Goal: Communication & Community: Answer question/provide support

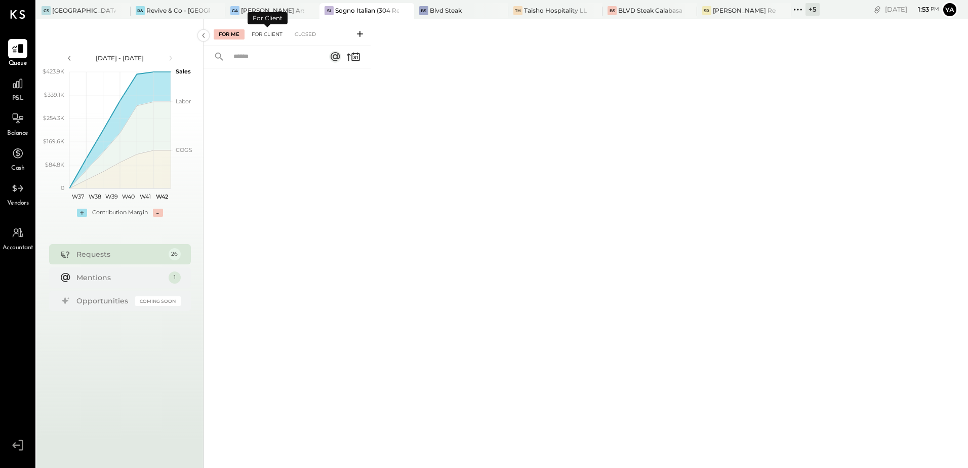
click at [263, 38] on div "For Client" at bounding box center [266, 34] width 41 height 10
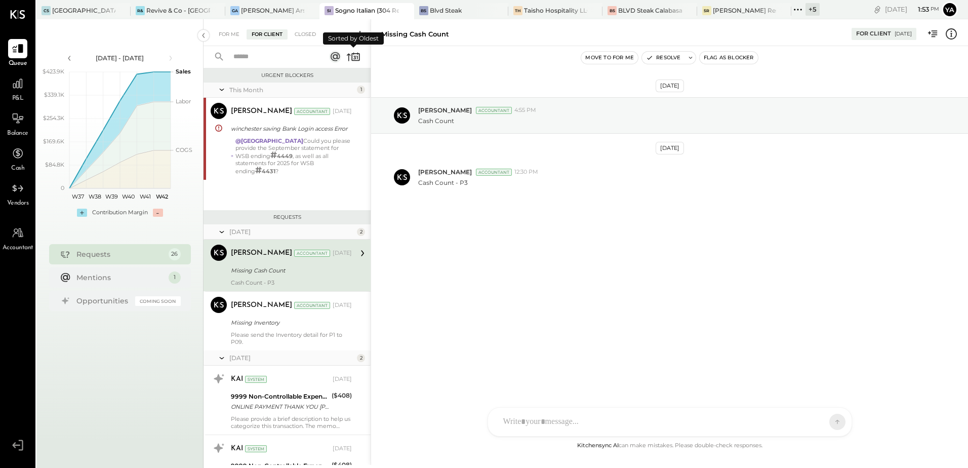
click at [354, 59] on icon at bounding box center [354, 58] width 3 height 4
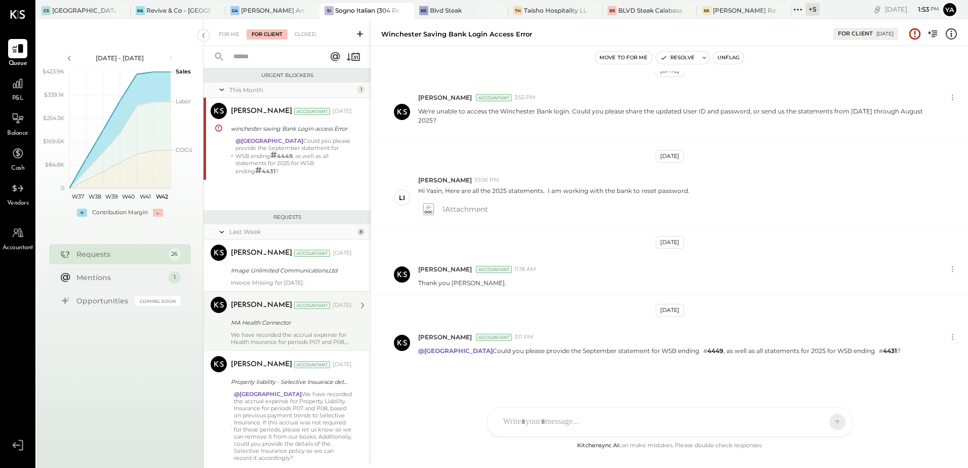
click at [319, 317] on div "MA Health Connector" at bounding box center [290, 322] width 118 height 10
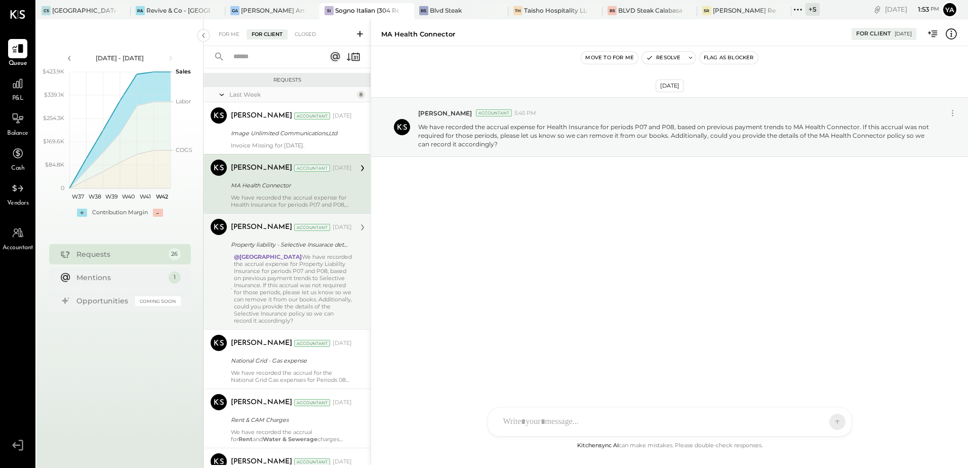
scroll to position [152, 0]
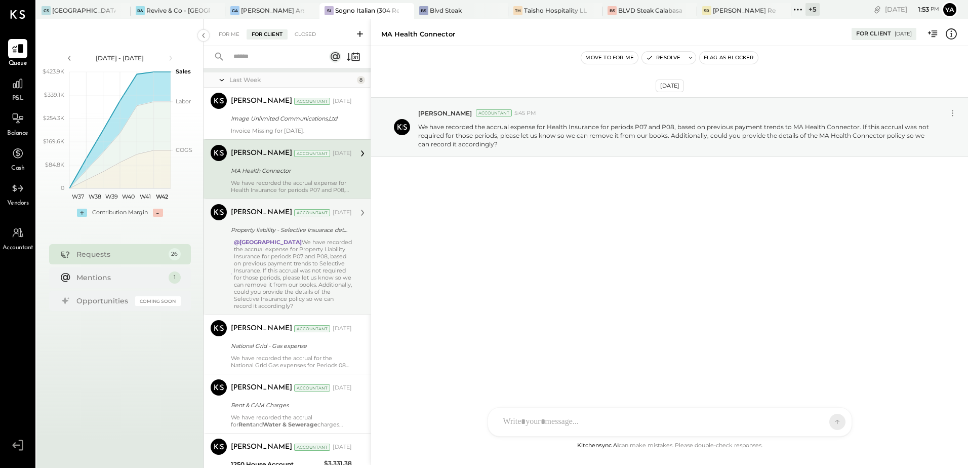
click at [302, 267] on div "@lidia We have recorded the accrual expense for Property Liability Insurance fo…" at bounding box center [293, 273] width 118 height 71
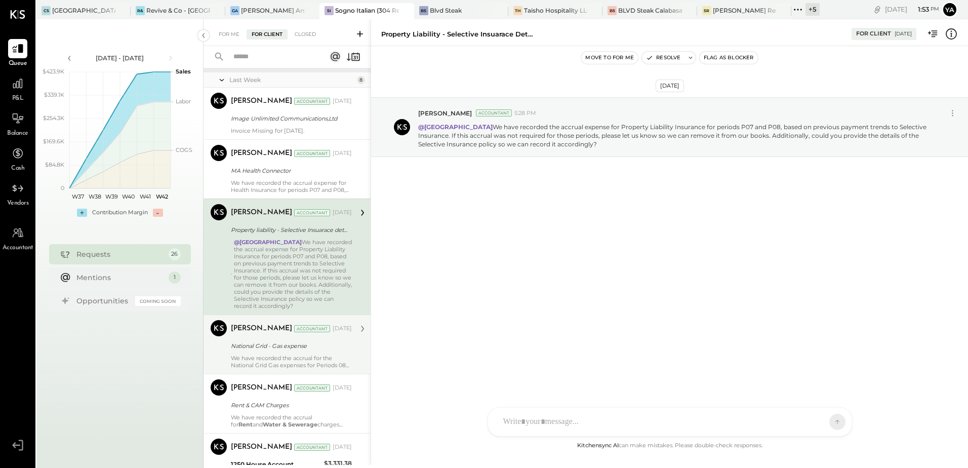
click at [291, 341] on div "National Grid - Gas expense" at bounding box center [290, 346] width 118 height 10
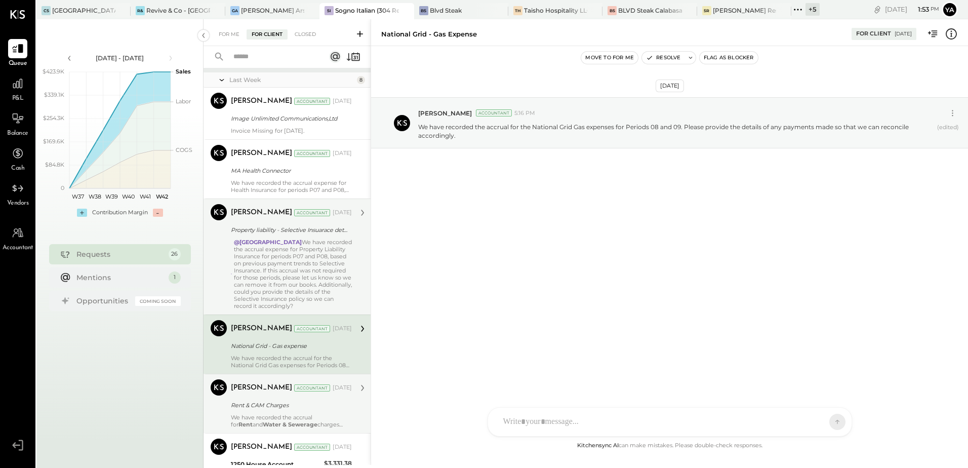
click at [289, 390] on div "Yasin Shabhai Accountant Oct 08, 2025 Rent & CAM Charges We have recorded the a…" at bounding box center [291, 403] width 121 height 49
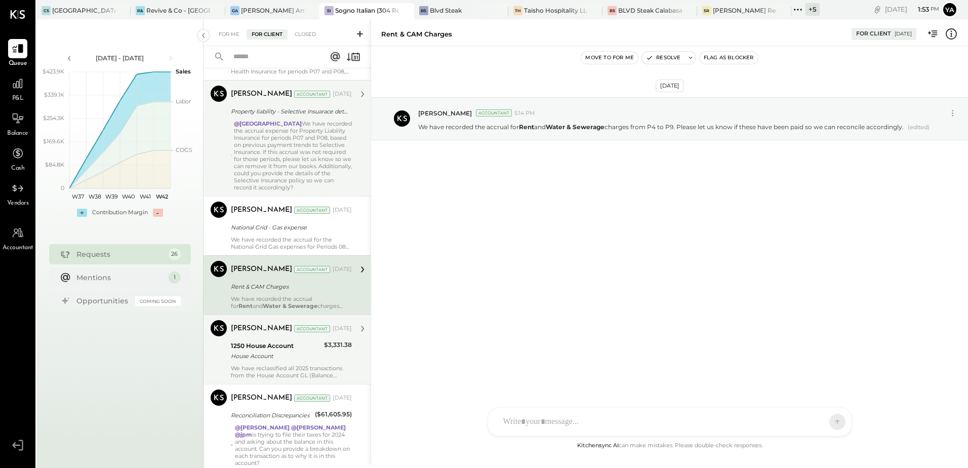
scroll to position [304, 0]
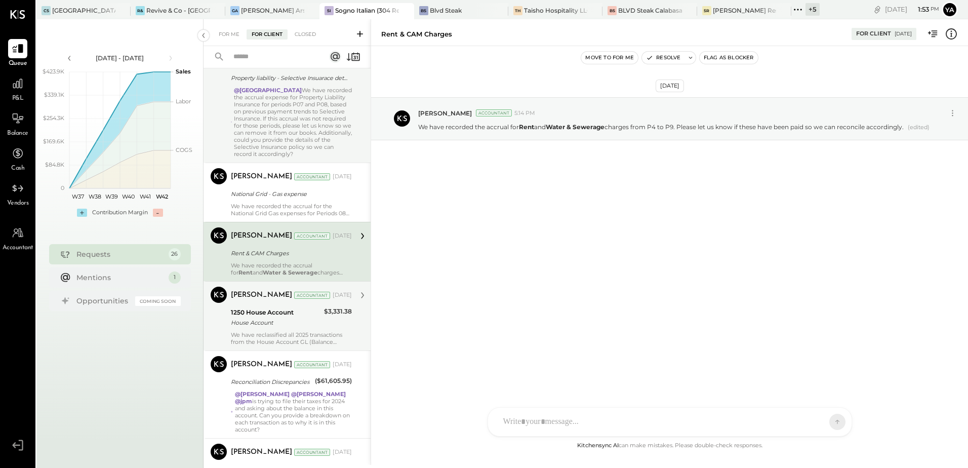
click at [289, 308] on div "1250 House Account" at bounding box center [276, 312] width 90 height 10
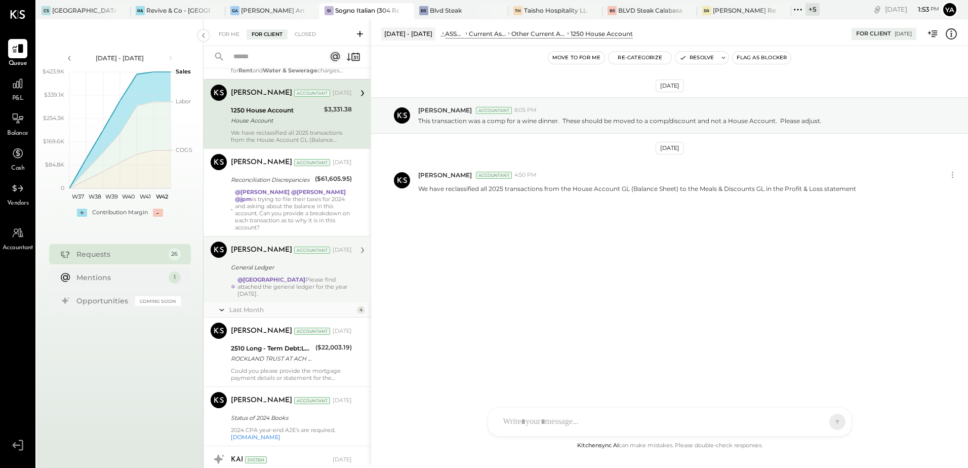
scroll to position [506, 0]
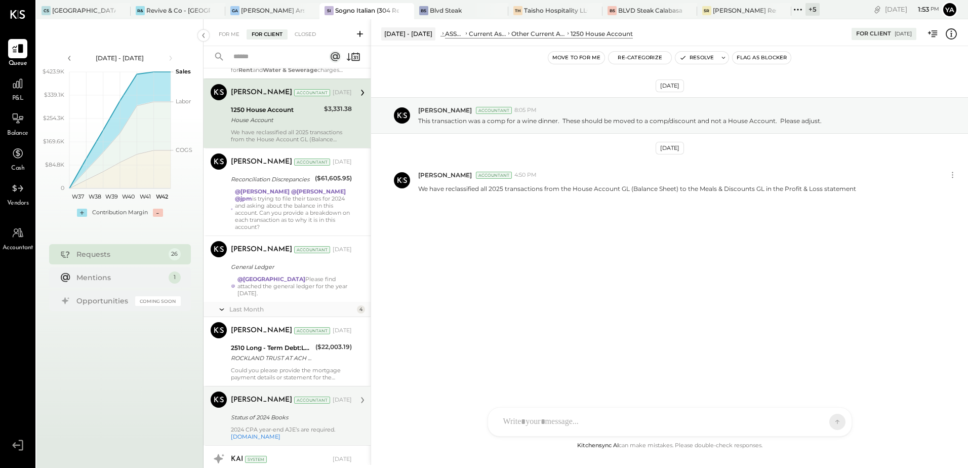
click at [303, 412] on div "Status of 2024 Books" at bounding box center [290, 417] width 118 height 10
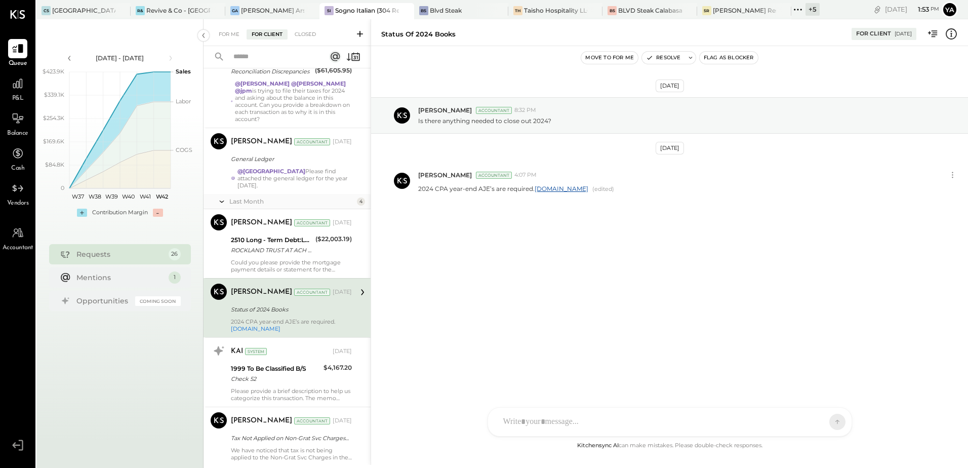
scroll to position [658, 0]
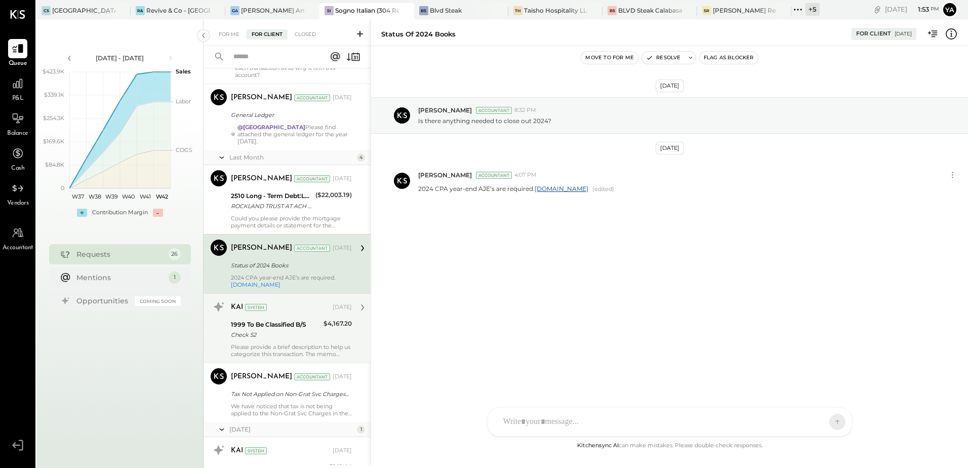
click at [273, 329] on div "Check 52" at bounding box center [276, 334] width 90 height 10
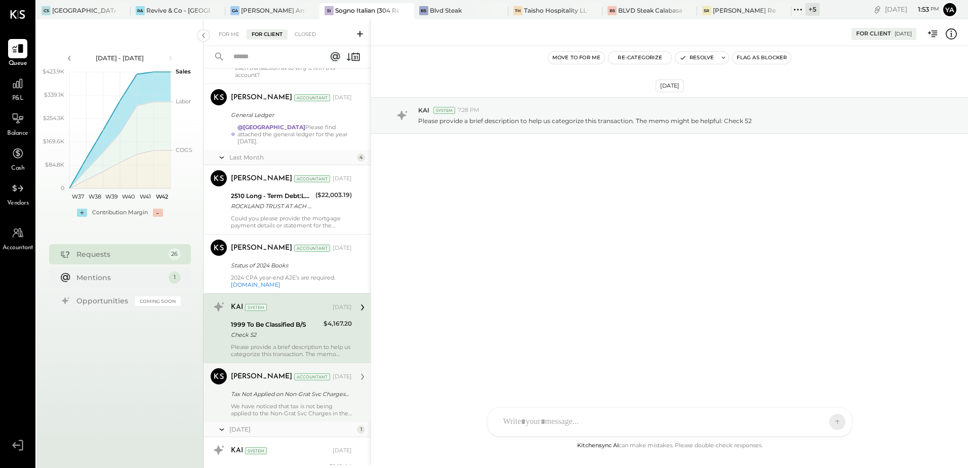
click at [279, 372] on div "Yasin Shabhai Accountant Sep 12, 2025 Tax Not Applied on Non-Grat Svc Charges i…" at bounding box center [291, 392] width 121 height 49
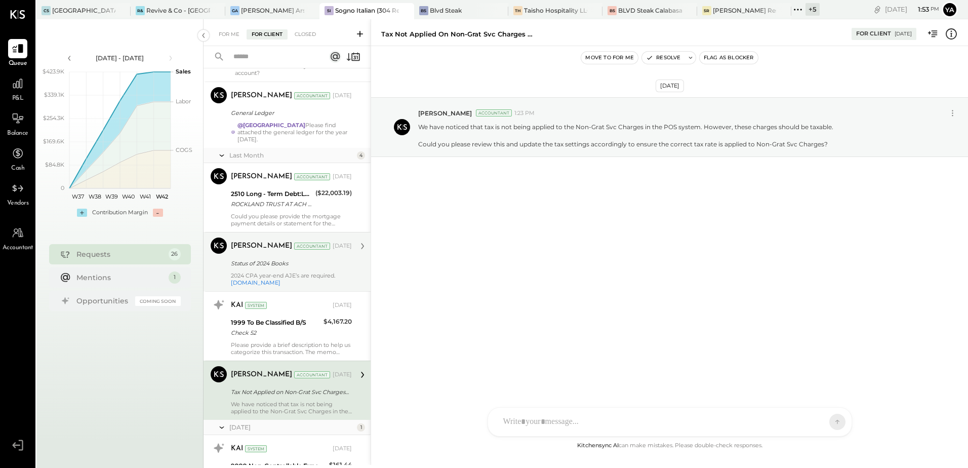
scroll to position [658, 0]
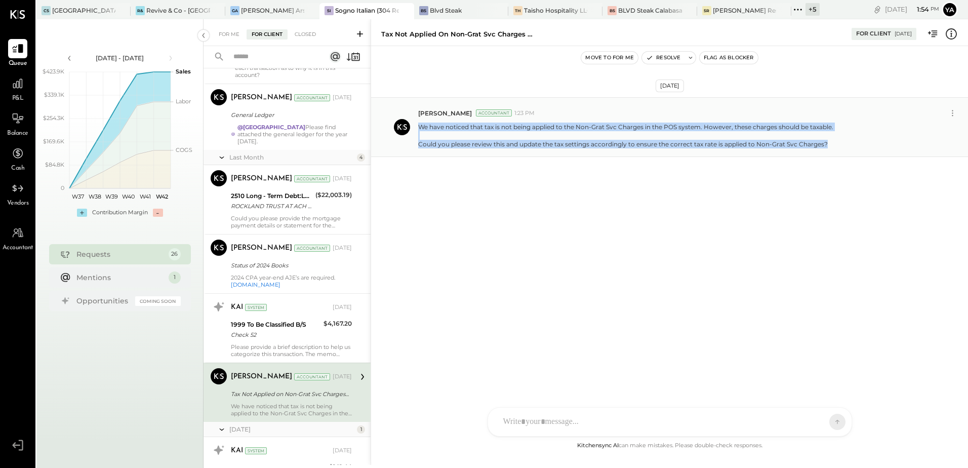
drag, startPoint x: 834, startPoint y: 147, endPoint x: 415, endPoint y: 131, distance: 419.4
click at [415, 131] on div "Yasin Shabhai Accountant 1:23 PM We have noticed that tax is not being applied …" at bounding box center [669, 127] width 597 height 60
copy p "We have noticed that tax is not being applied to the Non-Grat Svc Charges in th…"
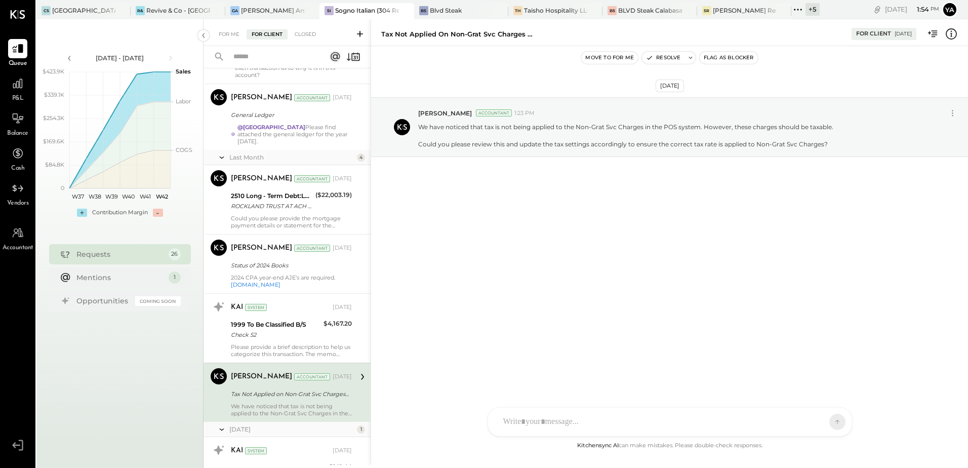
click at [533, 414] on div at bounding box center [669, 421] width 363 height 28
click at [503, 397] on div "****" at bounding box center [669, 378] width 343 height 40
click at [629, 383] on div "****" at bounding box center [669, 378] width 343 height 40
click at [767, 379] on div "****" at bounding box center [669, 378] width 343 height 40
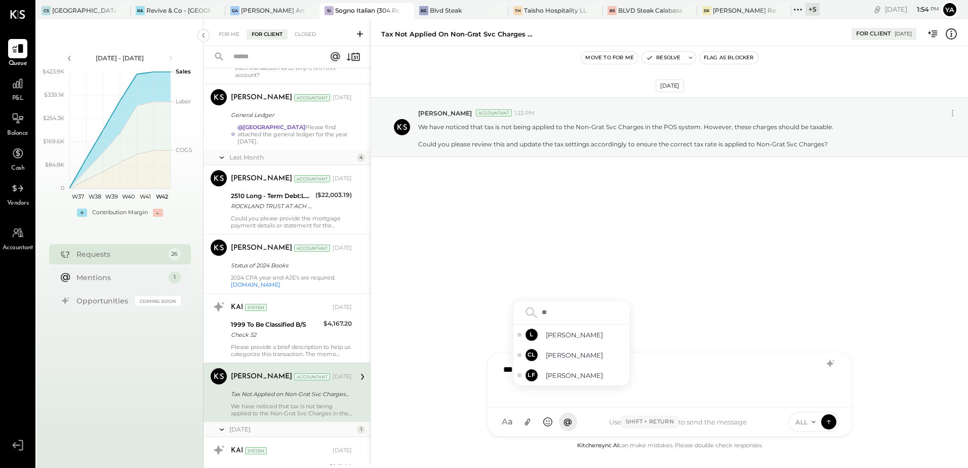
type input "*"
drag, startPoint x: 549, startPoint y: 370, endPoint x: 479, endPoint y: 374, distance: 70.0
click at [479, 374] on div "Tax Not Applied on Non-Grat Svc Charges in POS For Client 09/12/2025 Move to fo…" at bounding box center [668, 241] width 597 height 445
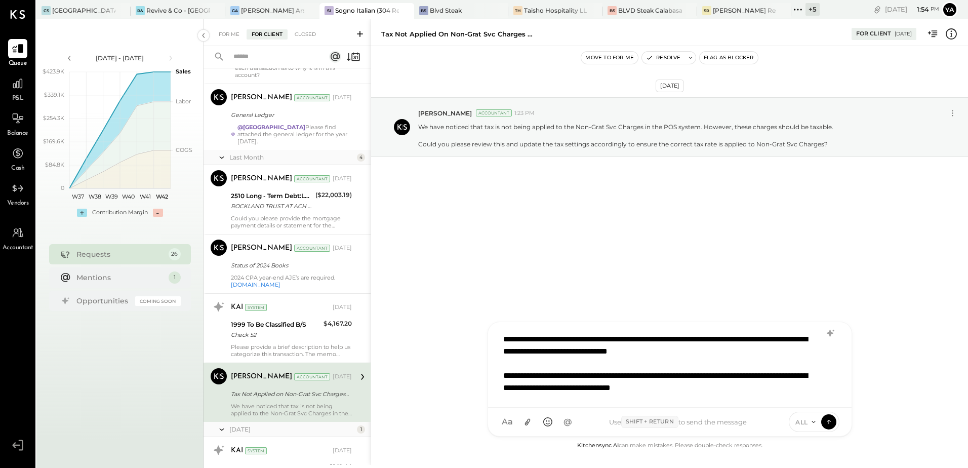
click at [836, 424] on div "ALL" at bounding box center [814, 421] width 51 height 20
click at [828, 425] on icon at bounding box center [828, 421] width 9 height 10
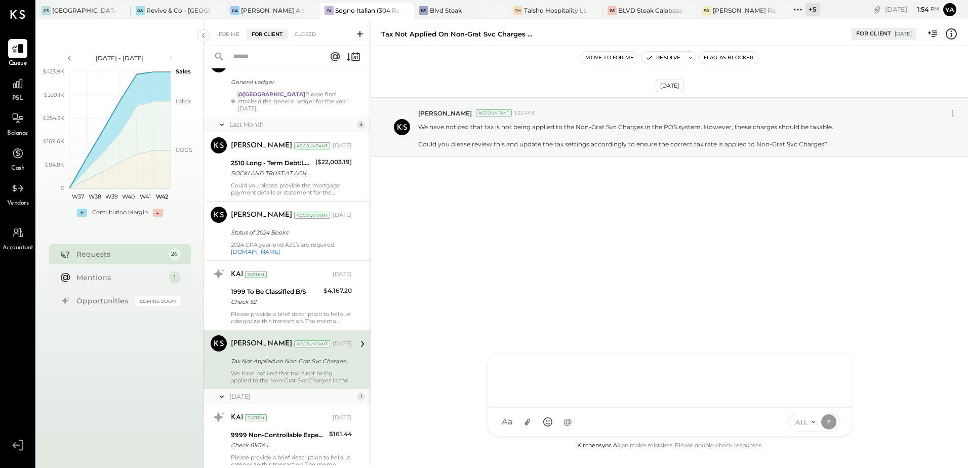
scroll to position [709, 0]
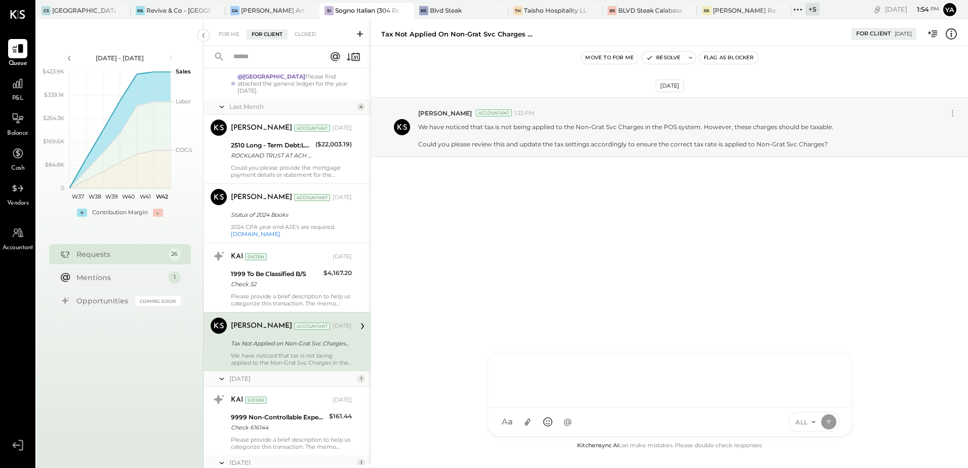
click at [282, 352] on div "We have noticed that tax is not being applied to the Non-Grat Svc Charges in th…" at bounding box center [291, 359] width 121 height 14
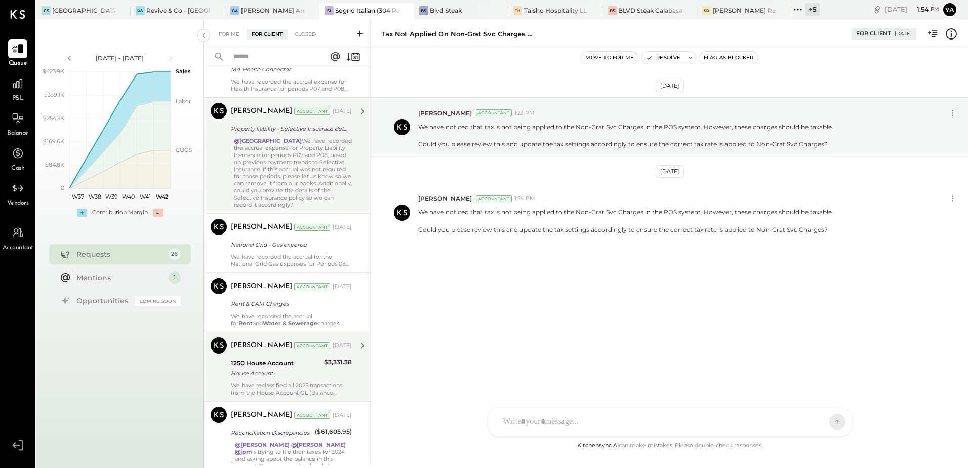
scroll to position [0, 0]
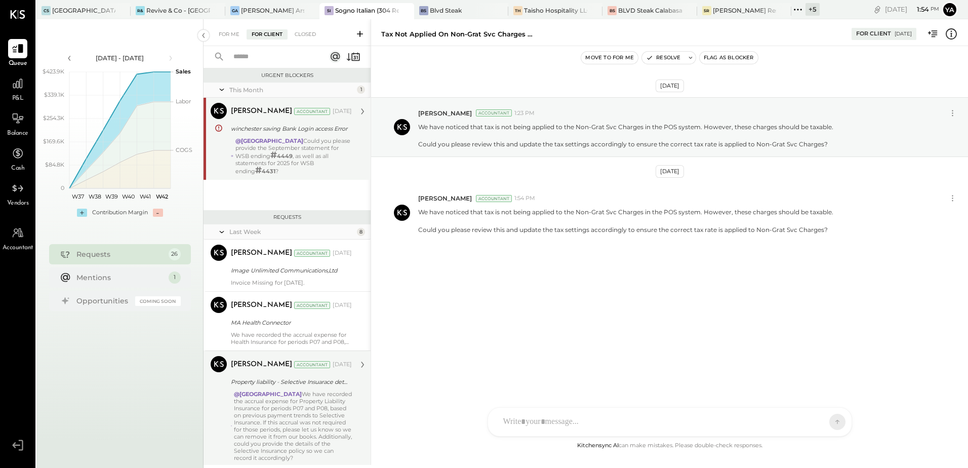
click at [325, 149] on div "@lidia Could you please provide the September statement for WSB ending # 4449 ,…" at bounding box center [293, 155] width 116 height 37
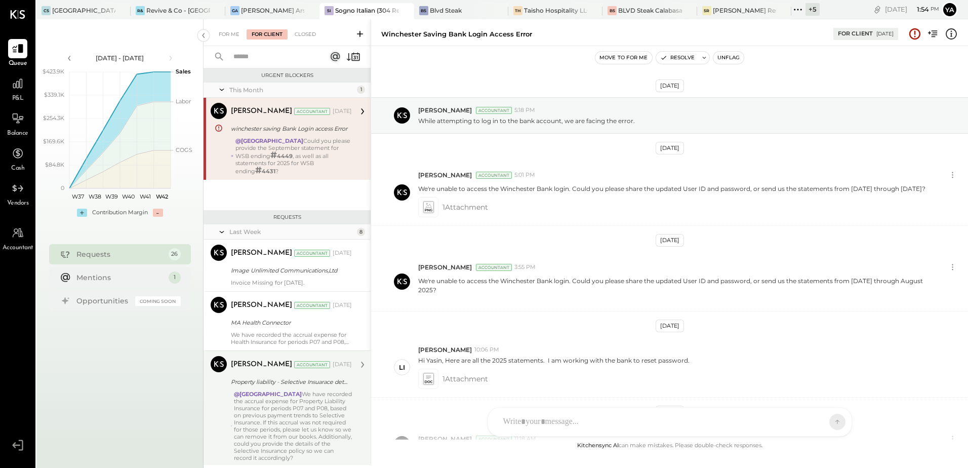
scroll to position [204, 0]
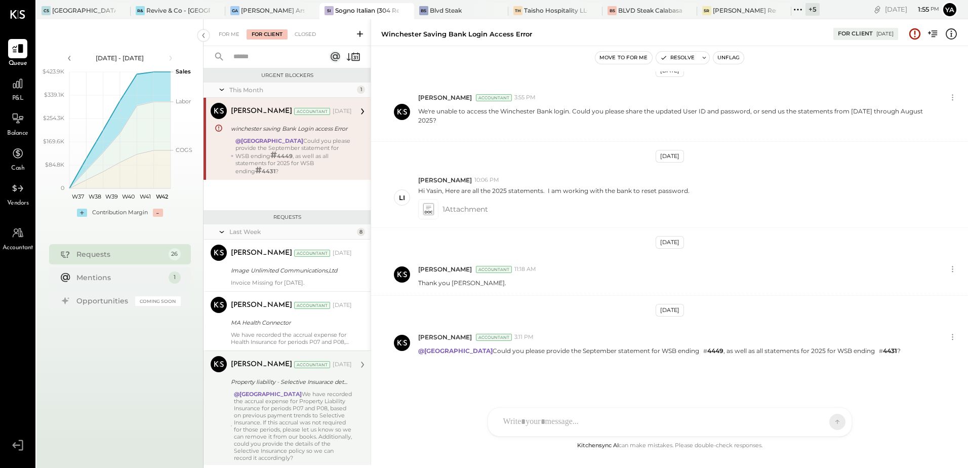
click at [325, 150] on div "@lidia Could you please provide the September statement for WSB ending # 4449 ,…" at bounding box center [293, 155] width 116 height 37
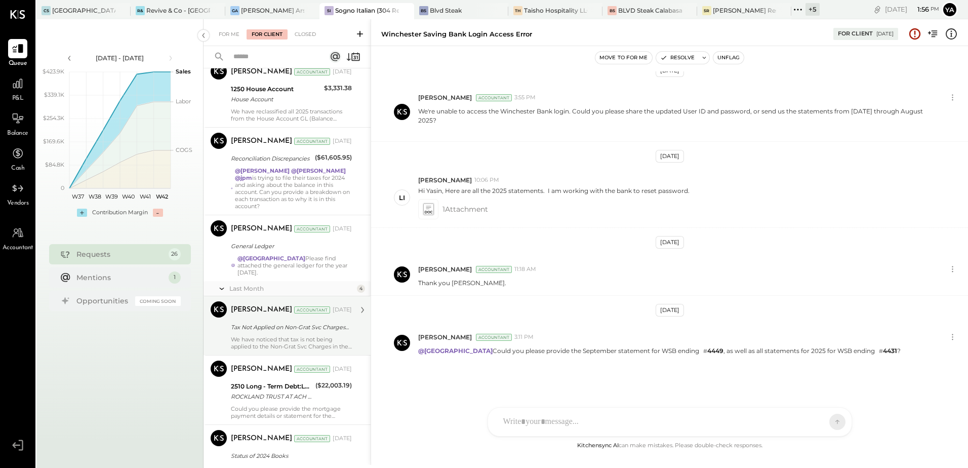
scroll to position [607, 0]
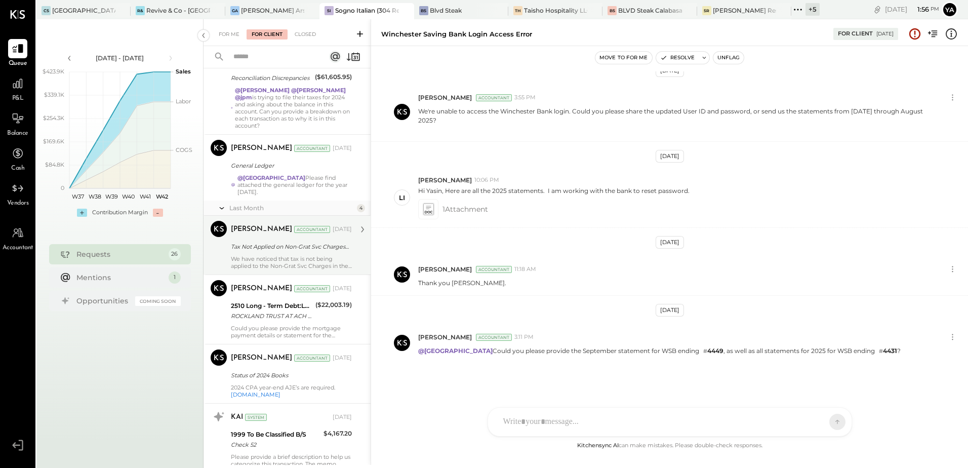
click at [306, 241] on div "Tax Not Applied on Non-Grat Svc Charges in POS" at bounding box center [290, 246] width 118 height 10
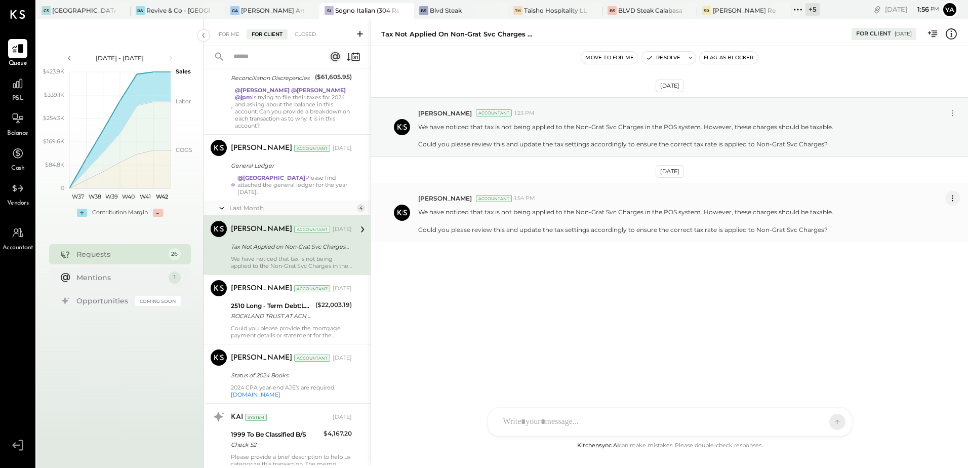
click at [953, 200] on icon at bounding box center [952, 198] width 11 height 11
click at [932, 212] on button "Edit Message" at bounding box center [925, 215] width 68 height 17
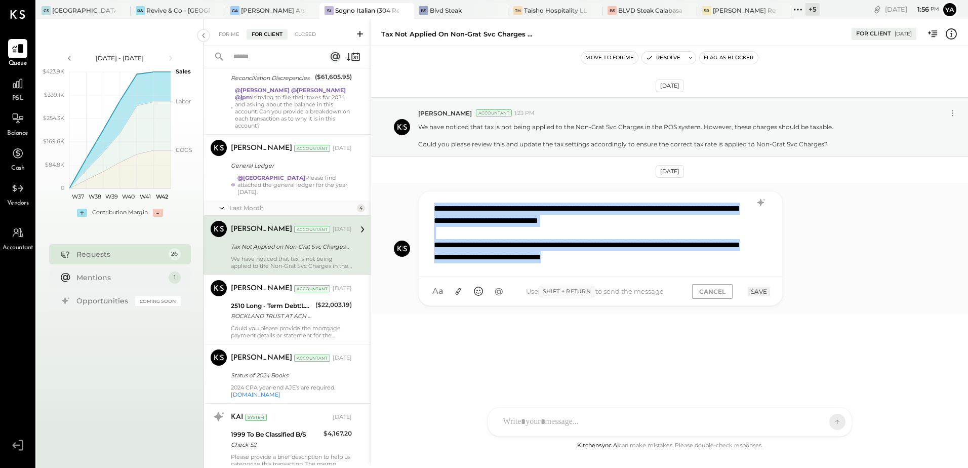
drag, startPoint x: 432, startPoint y: 206, endPoint x: 704, endPoint y: 256, distance: 276.3
click at [704, 256] on div "**********" at bounding box center [600, 232] width 343 height 71
copy div "**********"
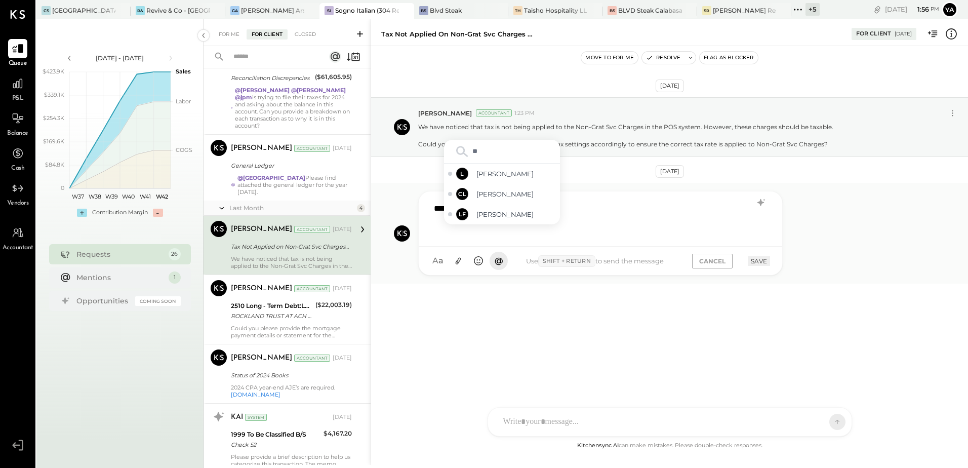
type input "***"
click at [501, 212] on span "[PERSON_NAME]" at bounding box center [515, 215] width 79 height 10
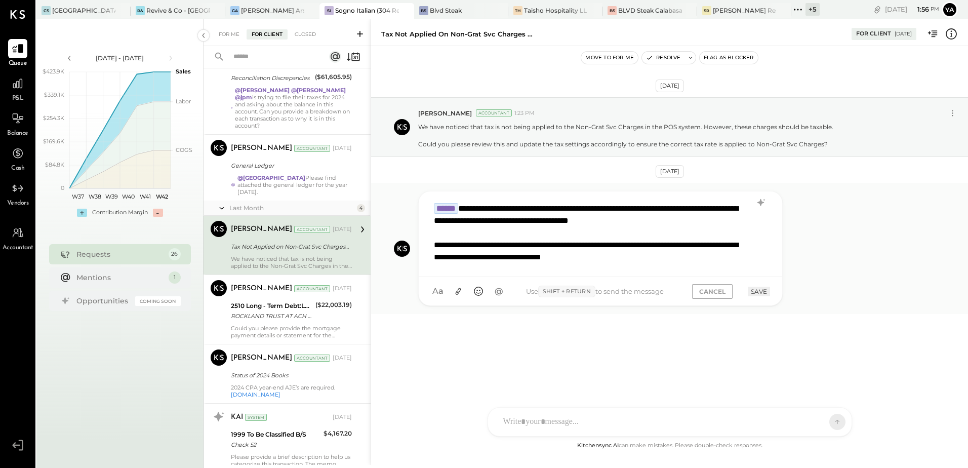
click at [762, 291] on button "SAVE" at bounding box center [759, 291] width 22 height 10
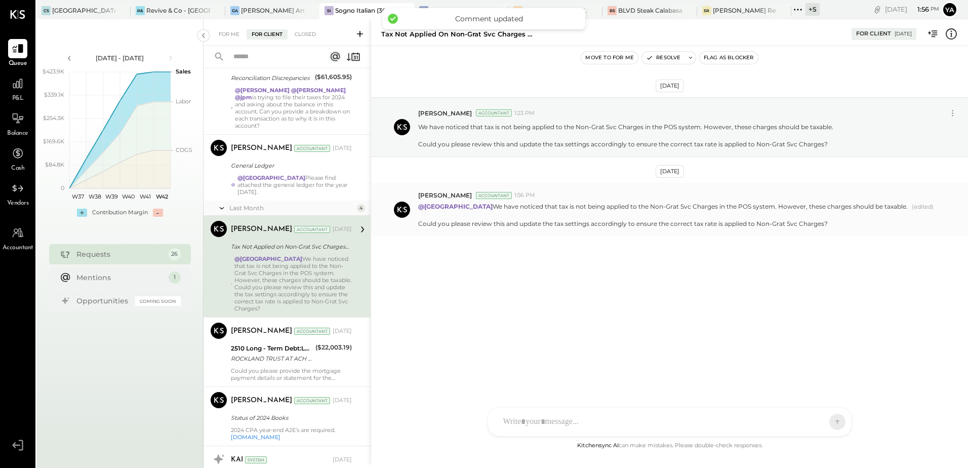
scroll to position [592, 0]
